Goal: Task Accomplishment & Management: Manage account settings

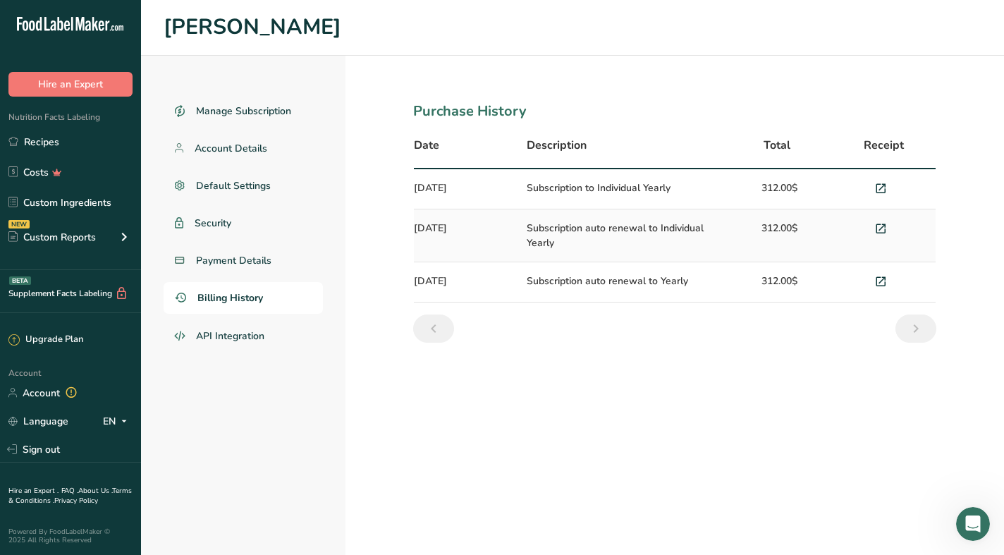
click at [239, 300] on span "Billing History" at bounding box center [230, 298] width 66 height 15
click at [241, 263] on span "Payment Details" at bounding box center [234, 260] width 76 height 15
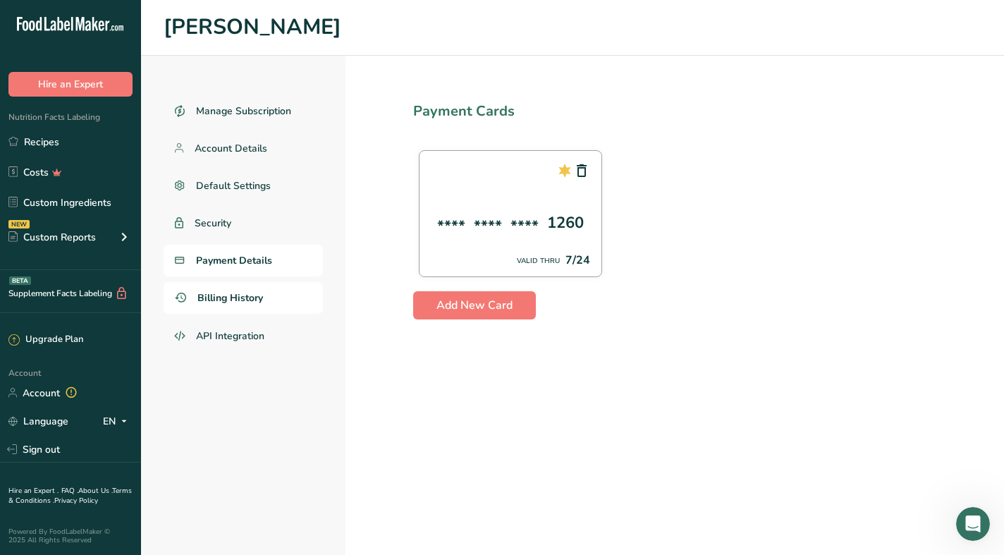
click at [231, 298] on span "Billing History" at bounding box center [230, 298] width 66 height 15
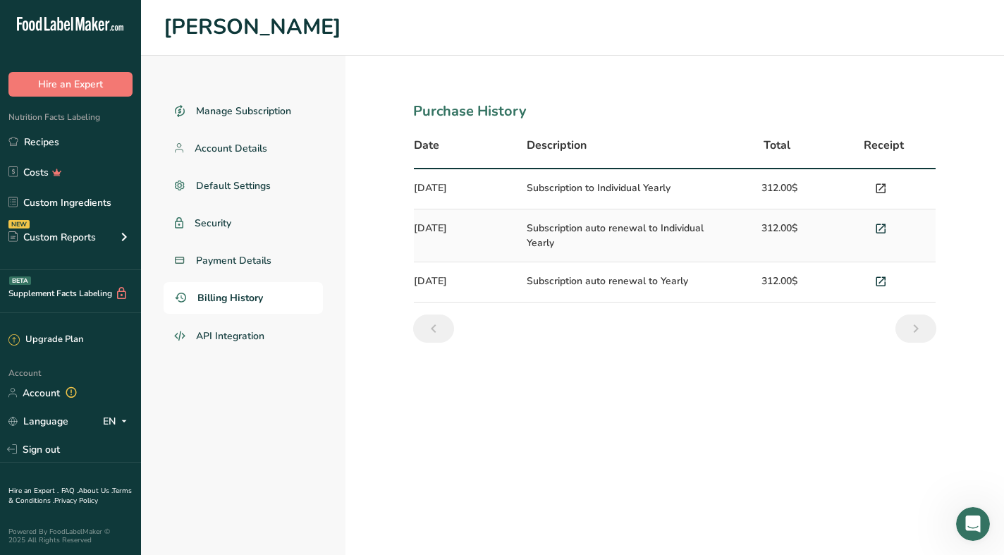
click at [888, 188] on span at bounding box center [880, 189] width 17 height 17
drag, startPoint x: 235, startPoint y: 301, endPoint x: 245, endPoint y: 333, distance: 33.2
click at [229, 144] on span "Account Details" at bounding box center [231, 148] width 73 height 15
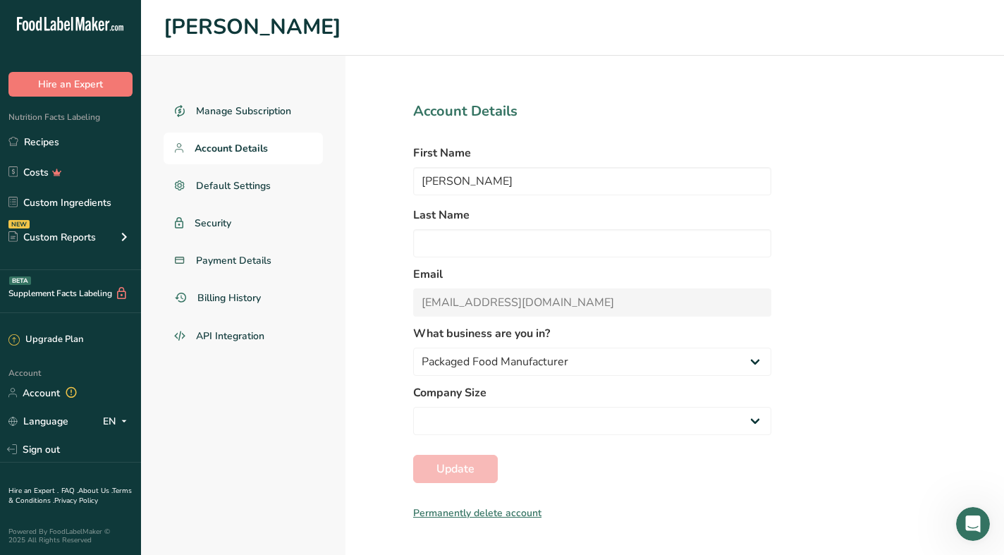
select select "3"
click at [236, 260] on span "Payment Details" at bounding box center [234, 260] width 76 height 15
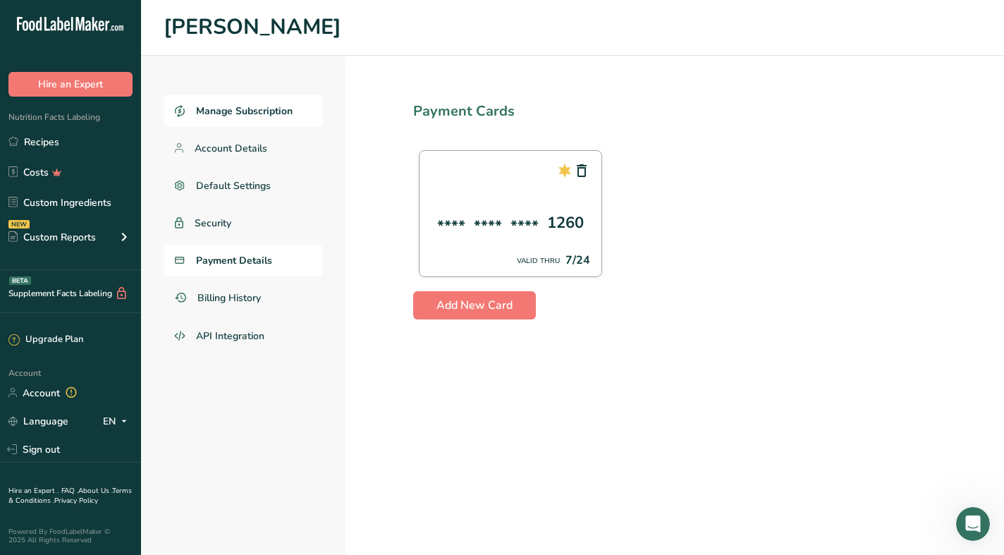
click at [253, 109] on span "Manage Subscription" at bounding box center [244, 111] width 97 height 15
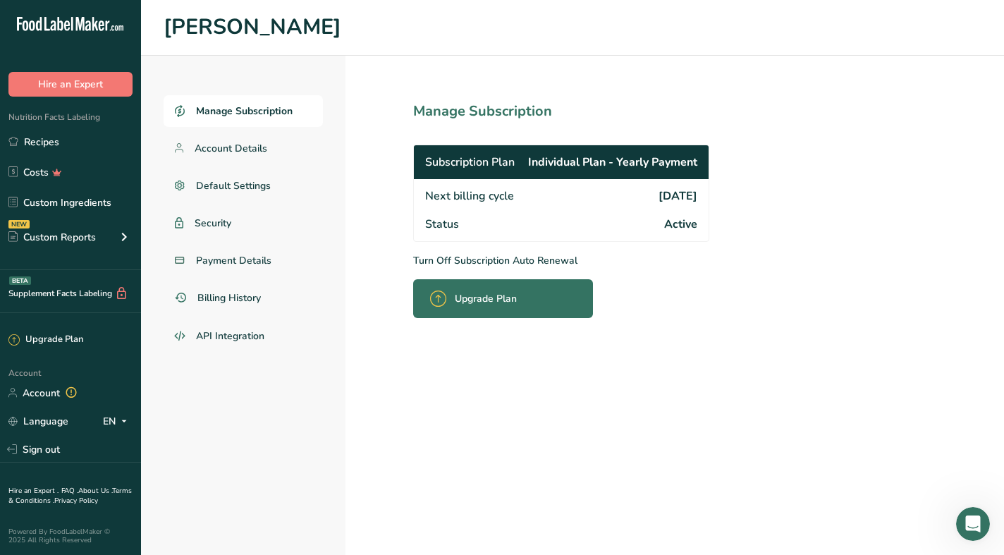
click at [486, 257] on p "Turn Off Subscription Auto Renewal" at bounding box center [592, 260] width 358 height 15
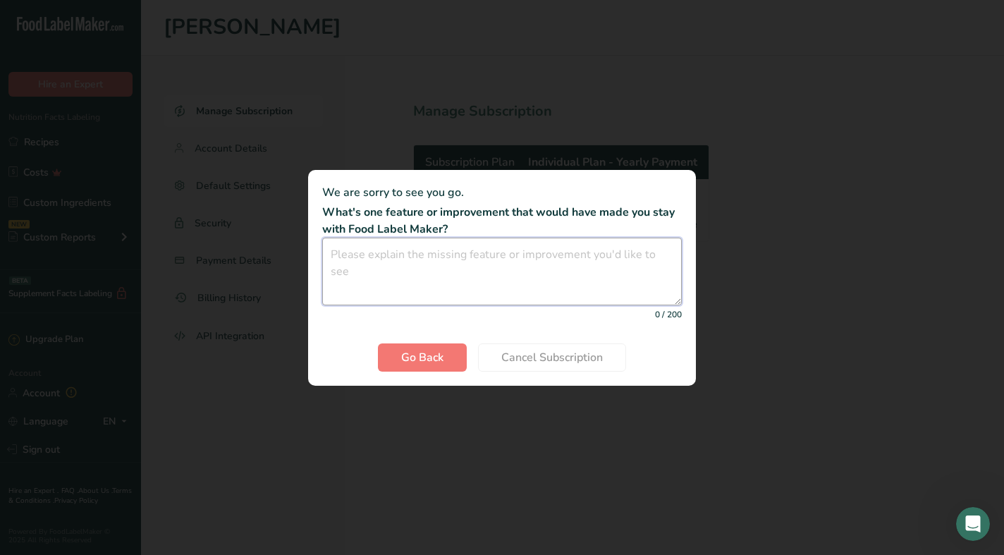
click at [396, 269] on textarea "Cancel subscription modal" at bounding box center [502, 272] width 360 height 68
type textarea "c"
type textarea "Cancle subscription"
click at [427, 359] on span "Go Back" at bounding box center [422, 357] width 42 height 17
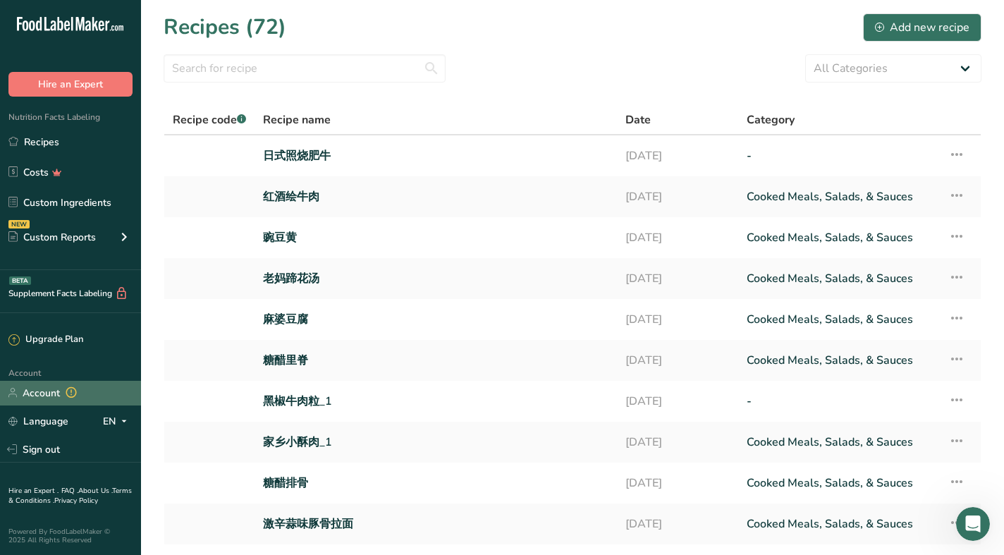
click at [48, 400] on link "Account" at bounding box center [70, 393] width 141 height 25
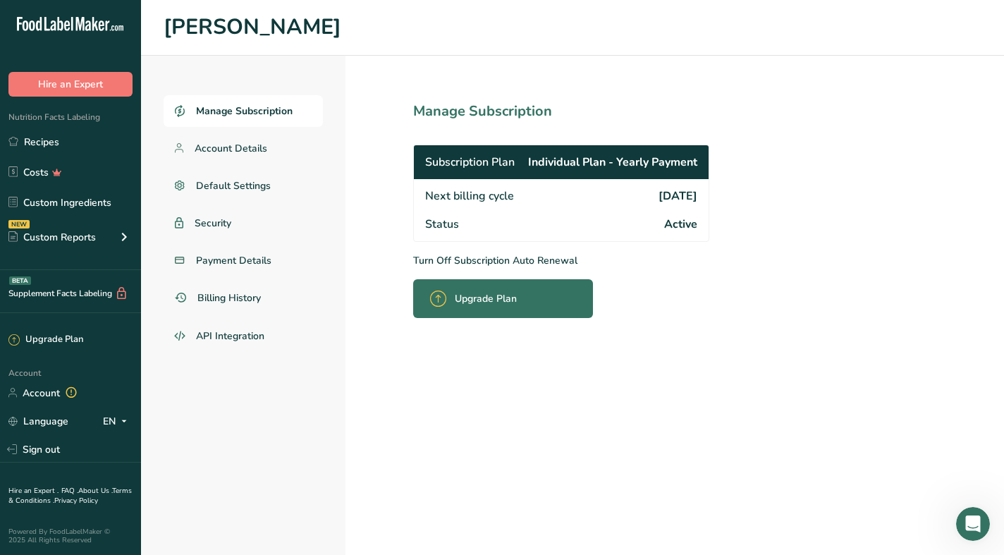
click at [510, 260] on p "Turn Off Subscription Auto Renewal" at bounding box center [592, 260] width 358 height 15
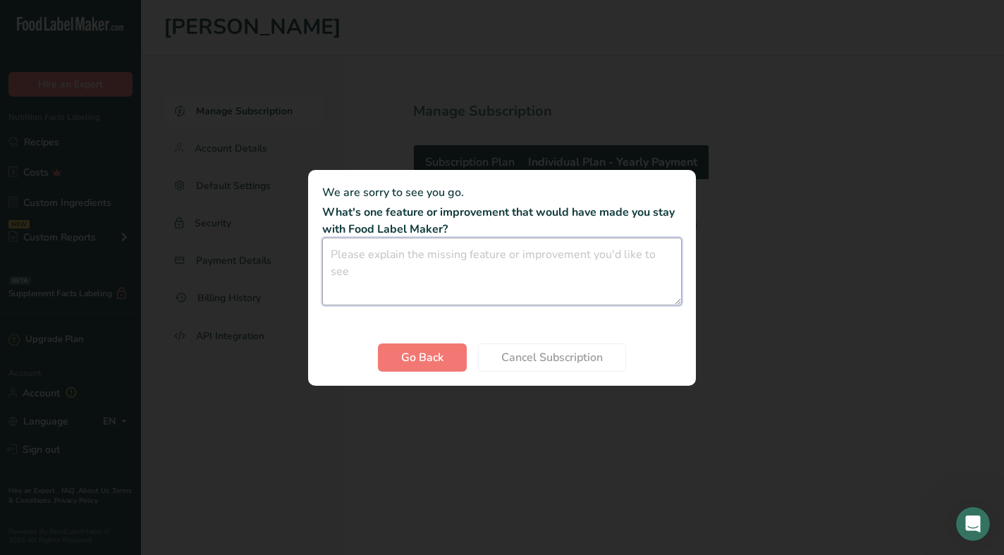
click at [398, 272] on textarea "Cancel subscription modal" at bounding box center [502, 272] width 360 height 68
type textarea "c"
type textarea "w"
type textarea "cancel subscription"
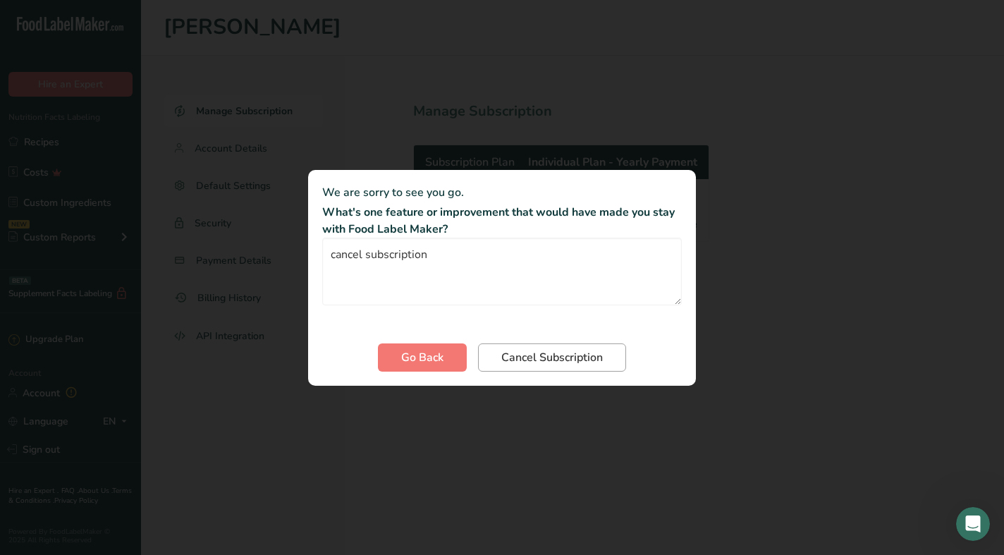
click at [565, 354] on span "Cancel Subscription" at bounding box center [552, 357] width 102 height 17
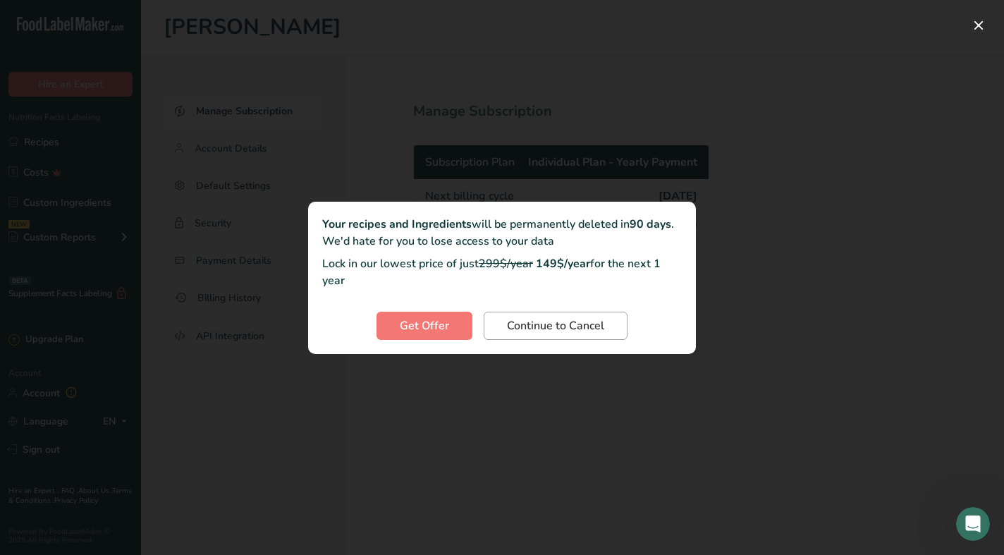
click at [562, 332] on span "Continue to Cancel" at bounding box center [555, 325] width 97 height 17
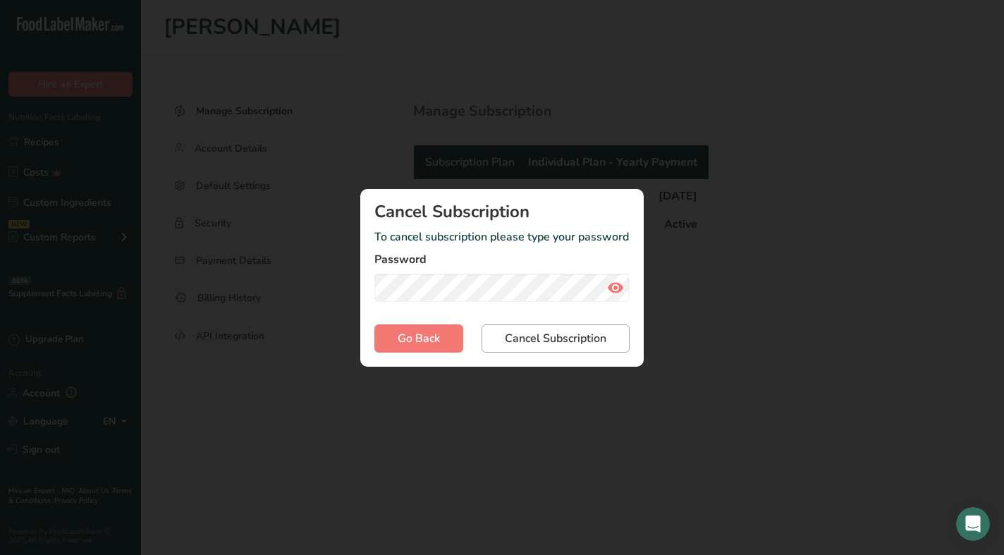
click at [605, 335] on span "Cancel Subscription" at bounding box center [556, 338] width 102 height 17
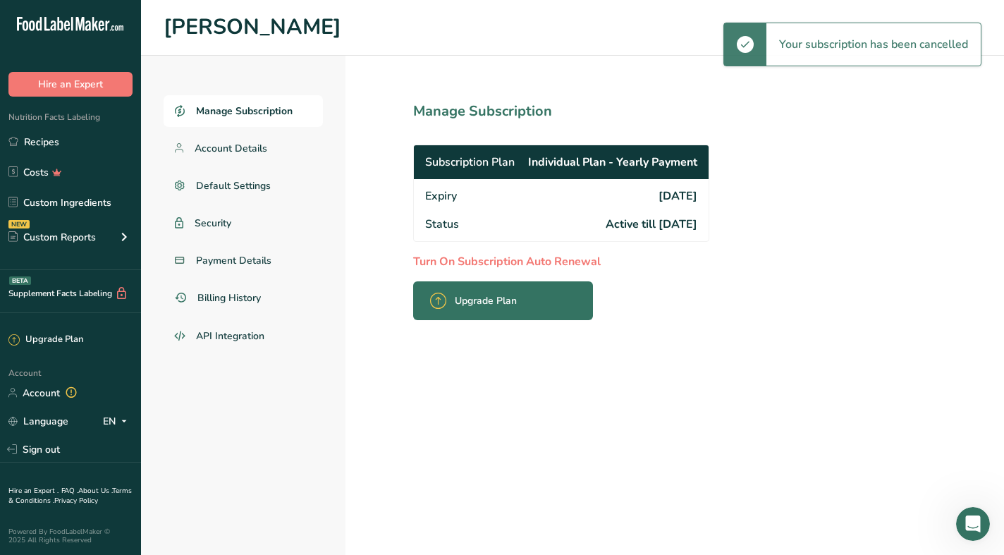
click at [652, 221] on span "Active till [DATE]" at bounding box center [652, 224] width 92 height 17
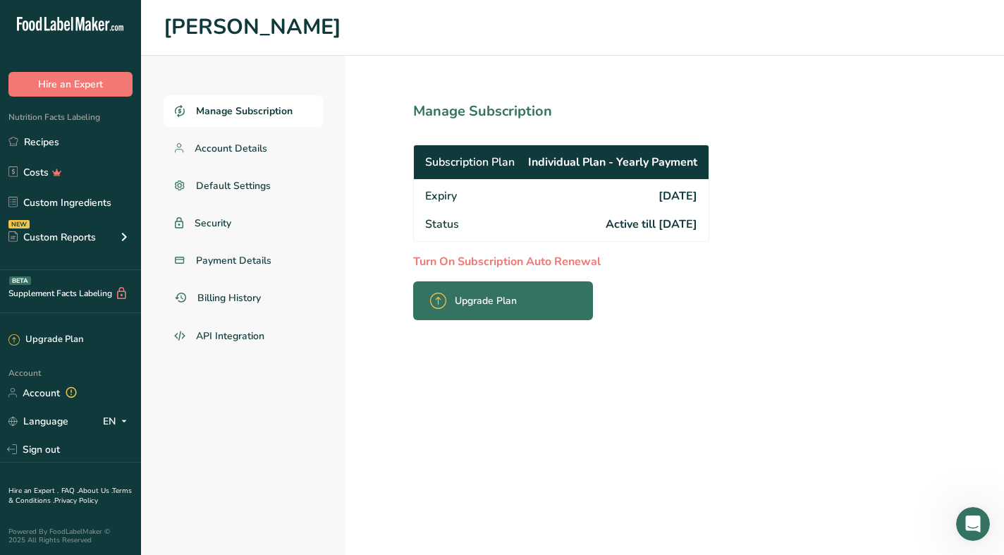
click at [450, 191] on span "Expiry" at bounding box center [441, 196] width 32 height 17
click at [221, 299] on span "Billing History" at bounding box center [230, 298] width 66 height 15
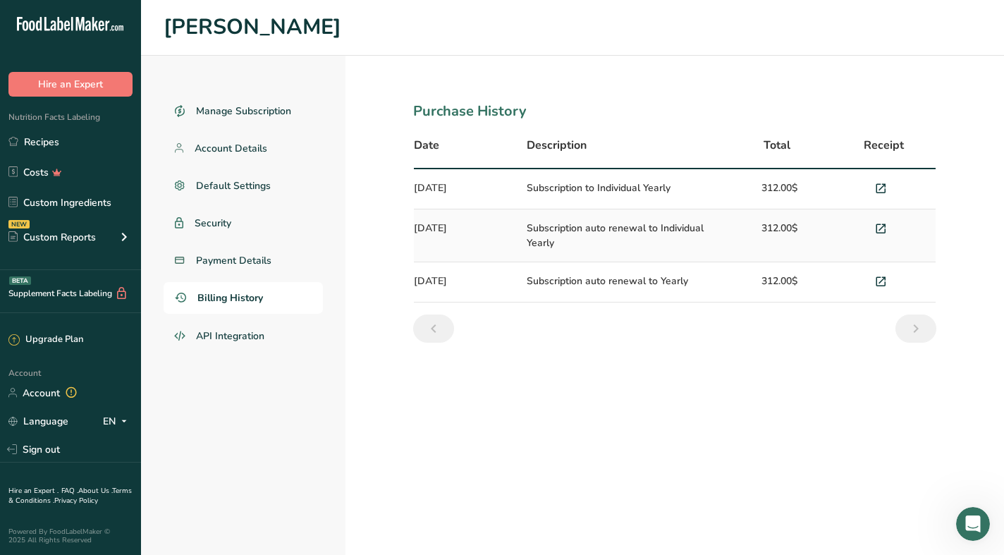
click at [243, 300] on span "Billing History" at bounding box center [230, 298] width 66 height 15
click at [233, 256] on span "Payment Details" at bounding box center [234, 260] width 76 height 15
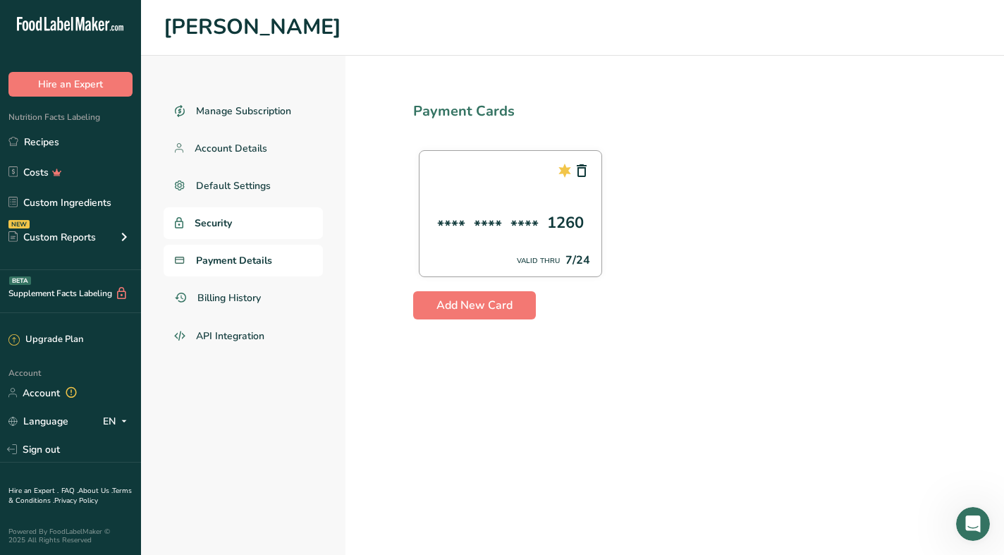
click at [300, 214] on link "Security" at bounding box center [243, 223] width 159 height 32
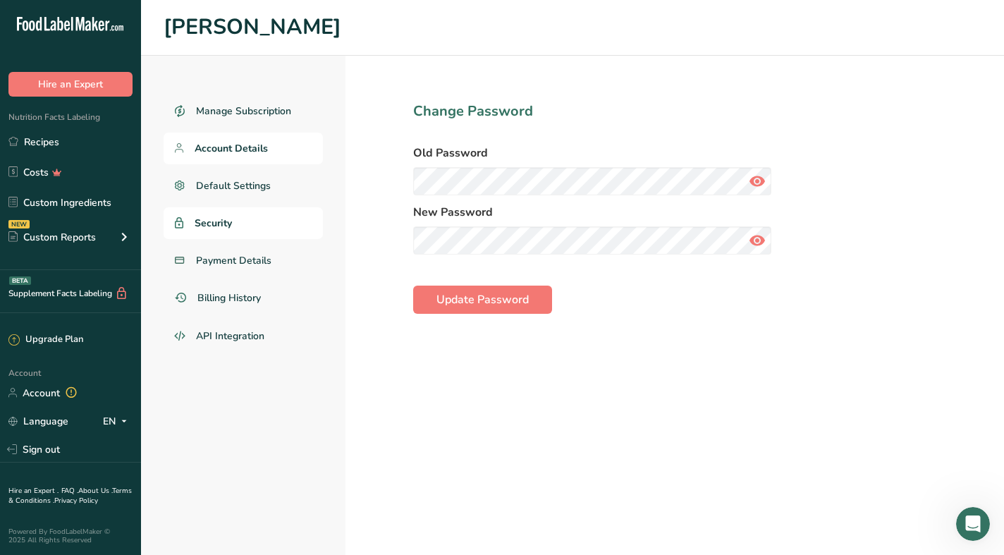
click at [232, 151] on span "Account Details" at bounding box center [231, 148] width 73 height 15
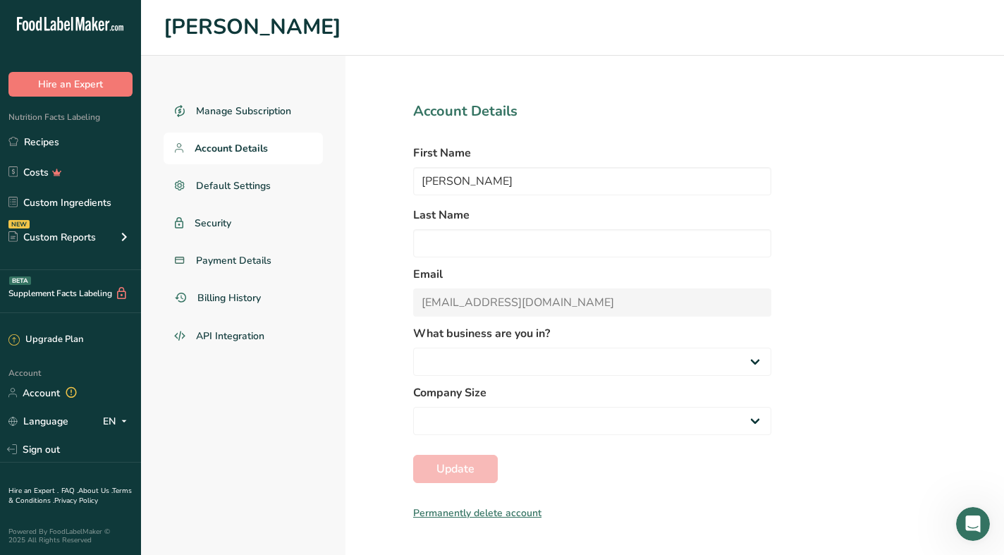
select select "1"
select select "3"
click at [206, 305] on link "Billing History" at bounding box center [243, 298] width 159 height 32
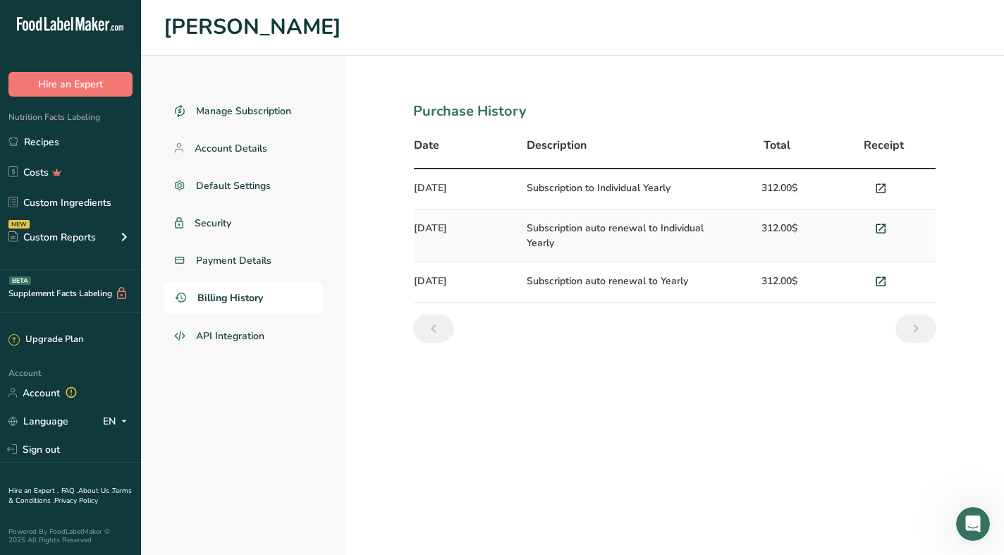
click at [875, 190] on icon at bounding box center [881, 189] width 13 height 20
